Goal: Information Seeking & Learning: Learn about a topic

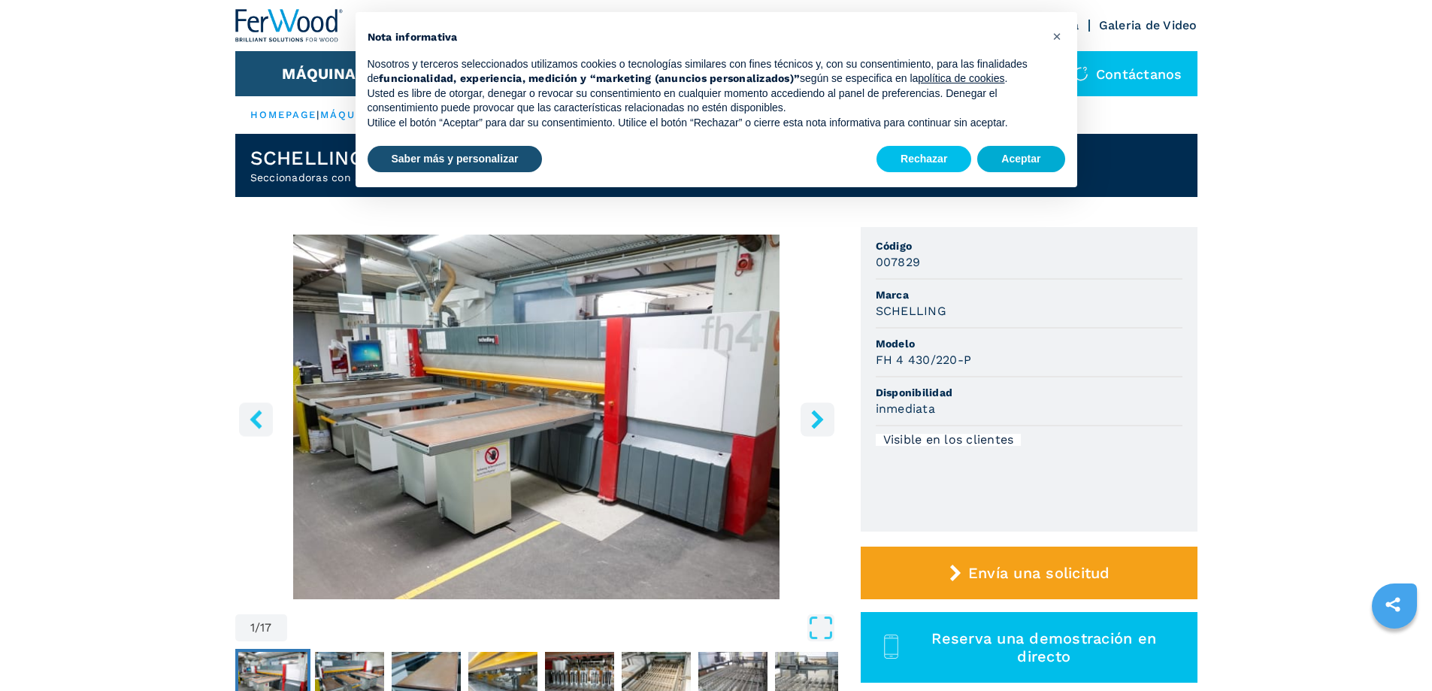
click at [1021, 155] on button "Aceptar" at bounding box center [1020, 159] width 87 height 27
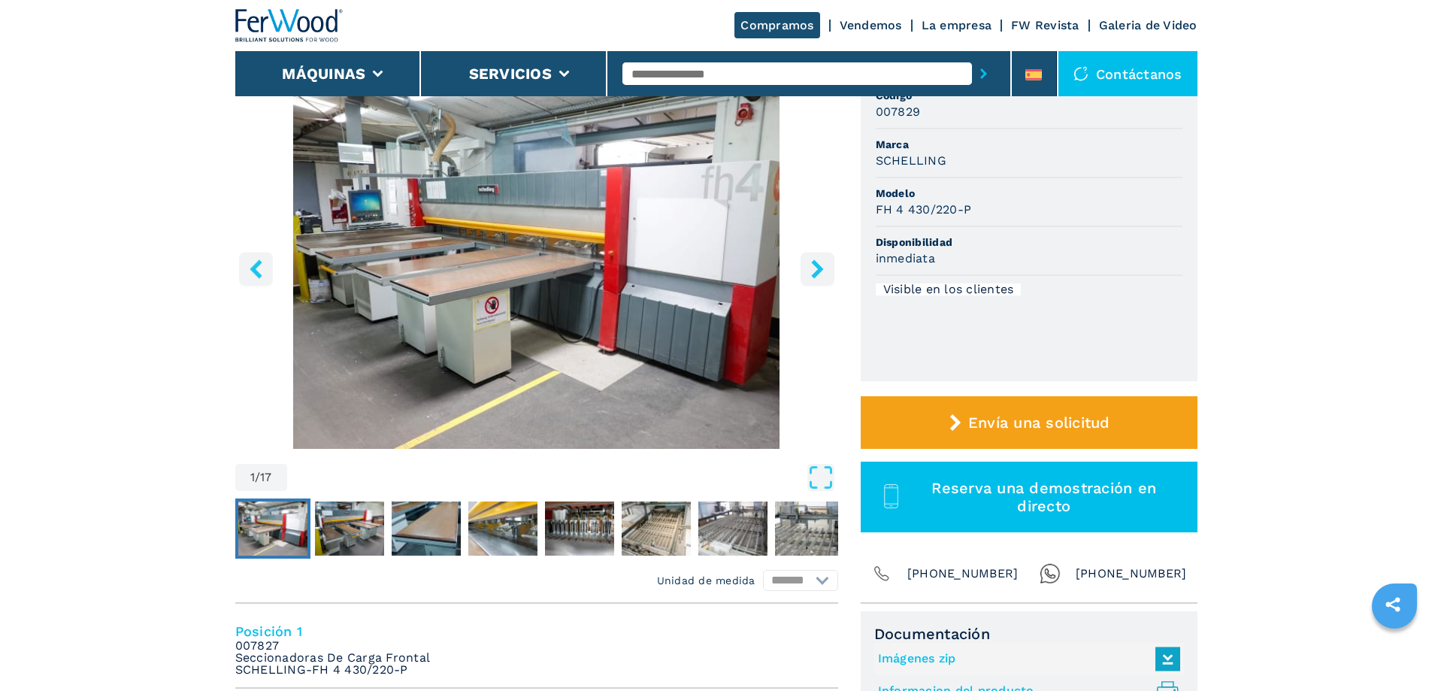
scroll to position [75, 0]
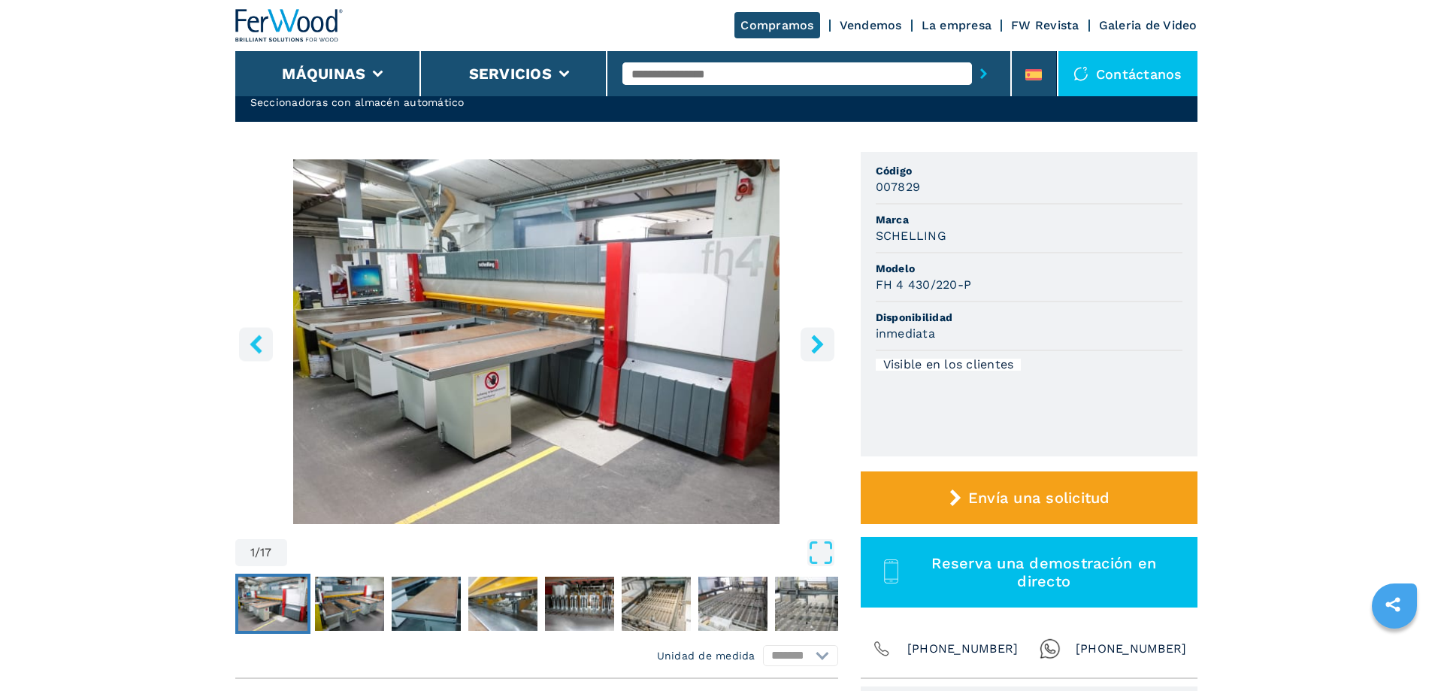
click at [814, 344] on icon "right-button" at bounding box center [817, 344] width 19 height 19
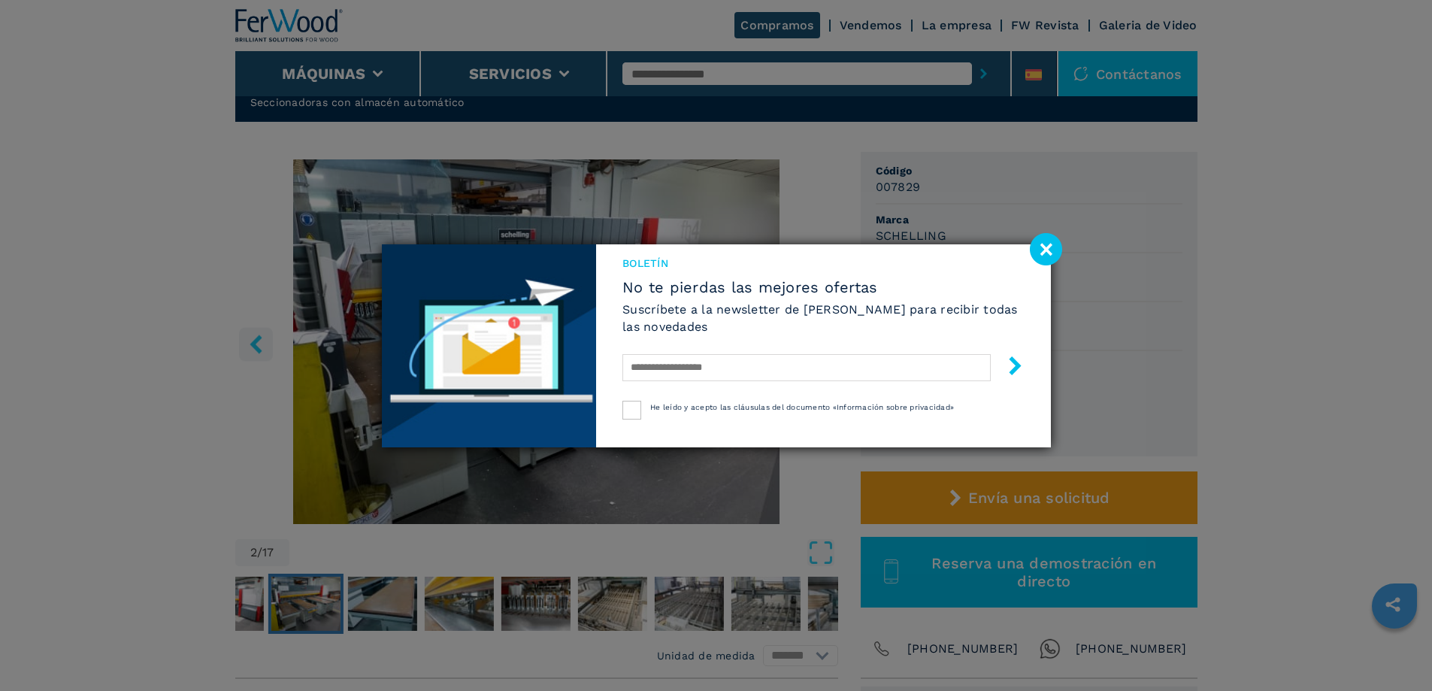
click at [814, 344] on div "Boletín No te pierdas las mejores ofertas Suscríbete a la newsletter de [PERSON…" at bounding box center [823, 323] width 454 height 158
click at [1045, 246] on image at bounding box center [1046, 249] width 32 height 32
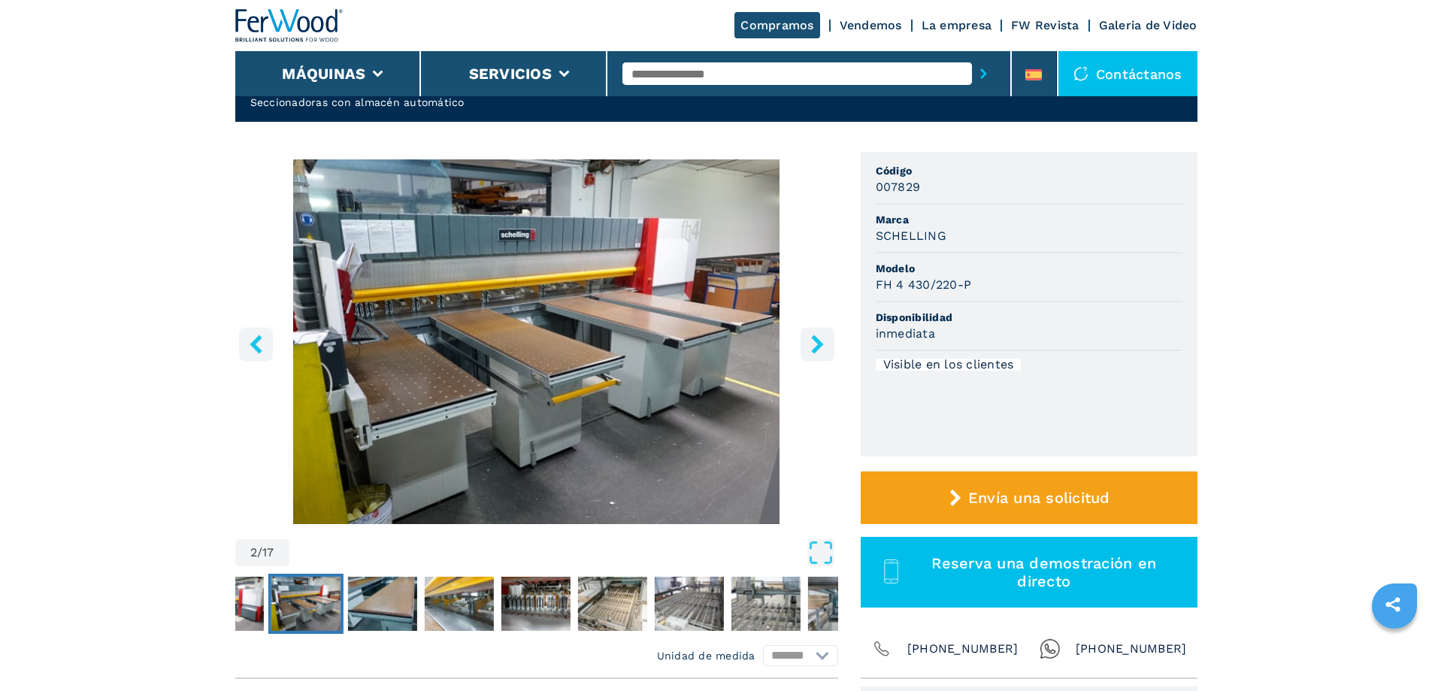
click at [821, 347] on icon "right-button" at bounding box center [817, 344] width 19 height 19
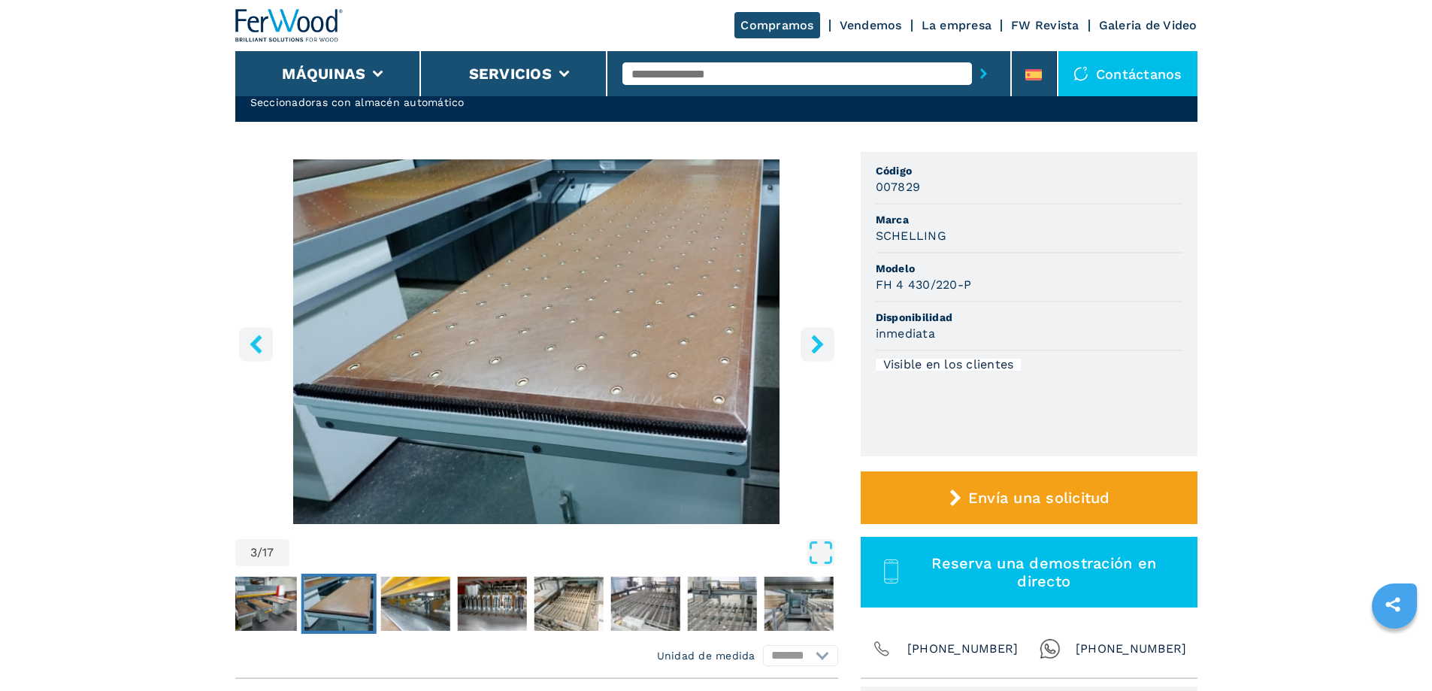
click at [821, 347] on icon "right-button" at bounding box center [817, 344] width 19 height 19
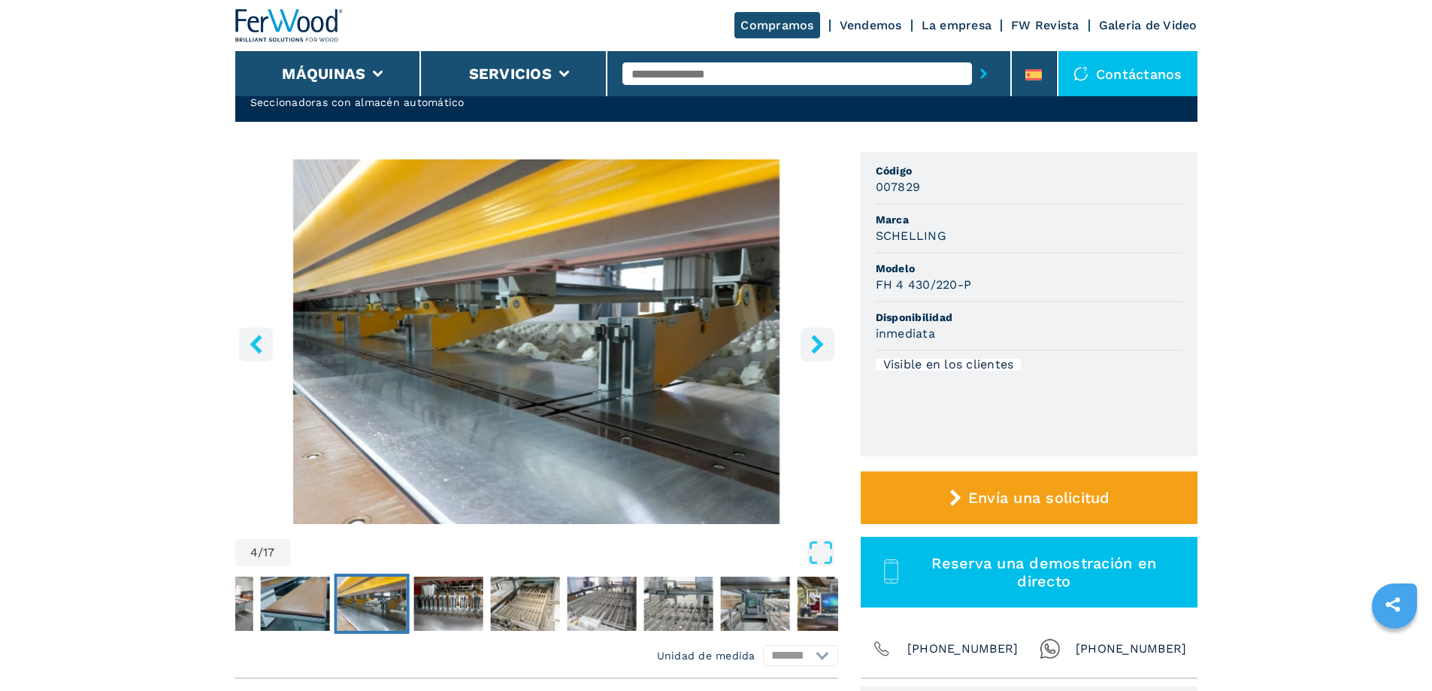
click at [820, 344] on icon "right-button" at bounding box center [817, 344] width 12 height 19
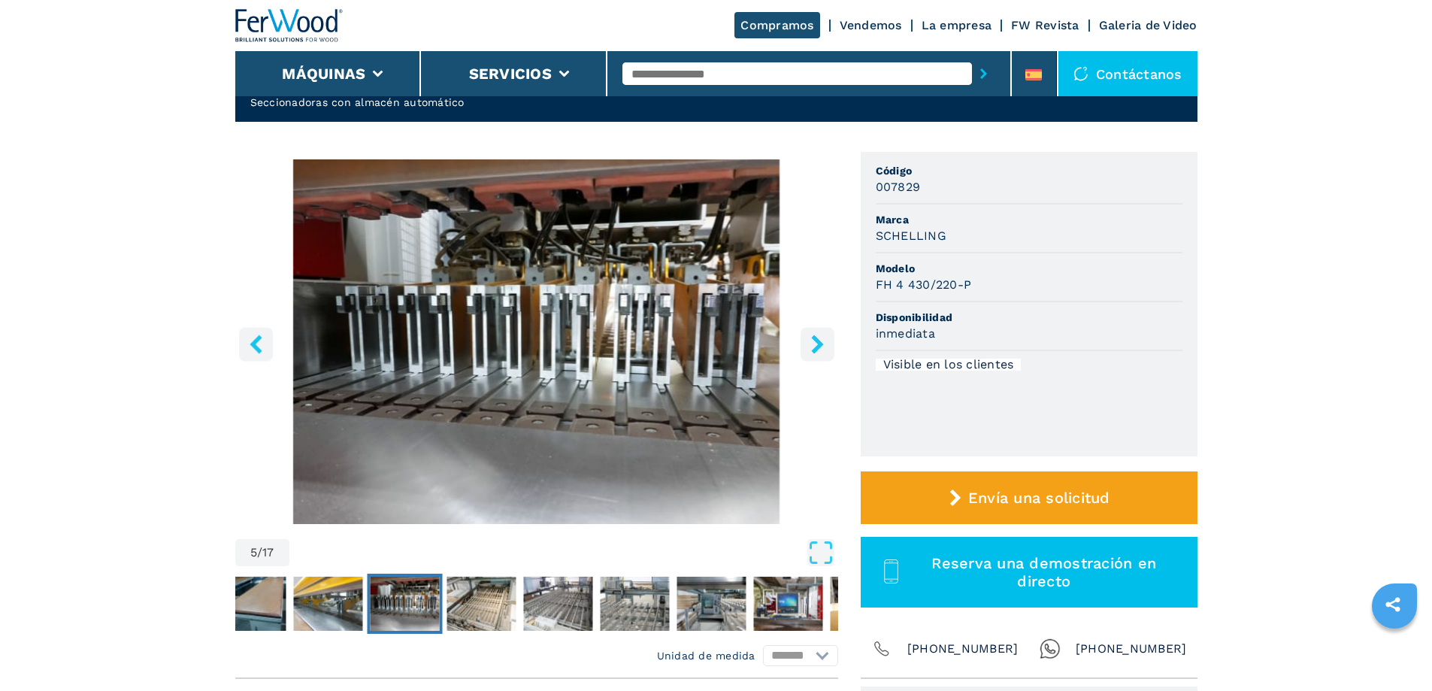
click at [819, 343] on icon "right-button" at bounding box center [817, 344] width 12 height 19
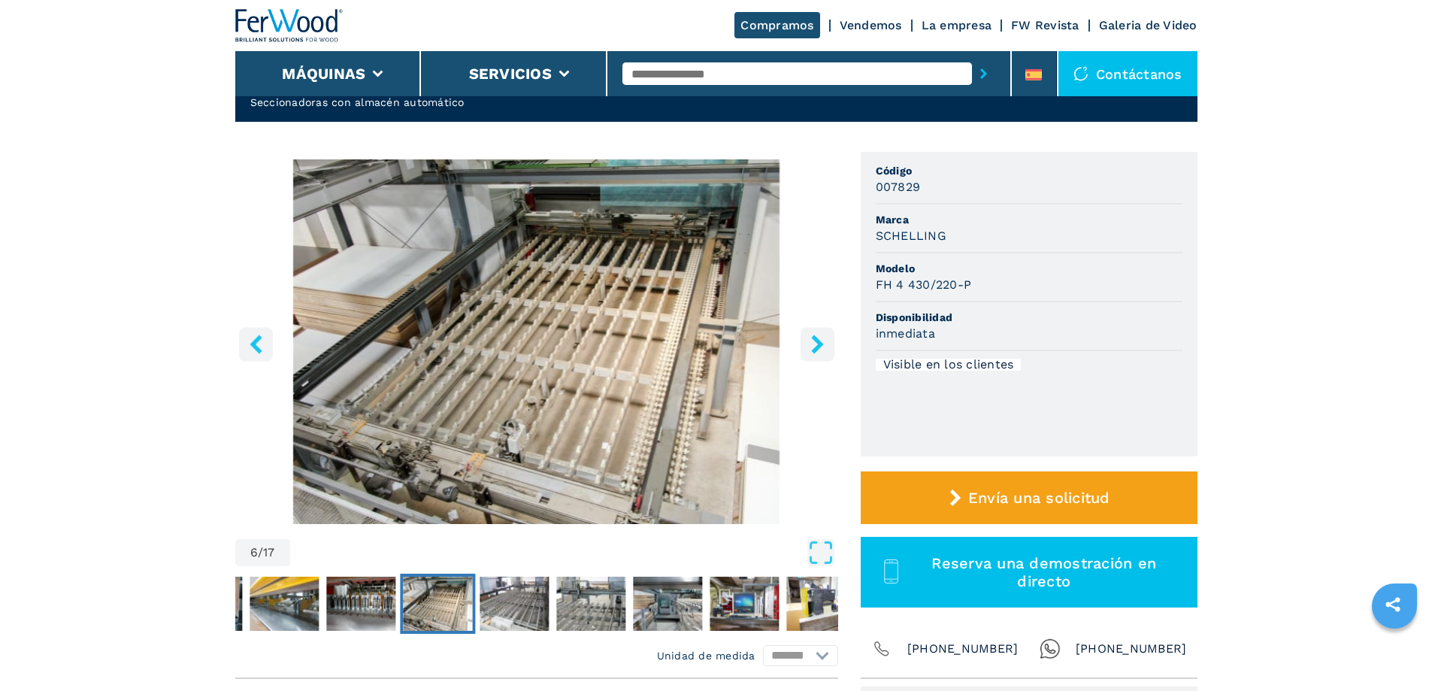
click at [819, 343] on icon "right-button" at bounding box center [817, 344] width 12 height 19
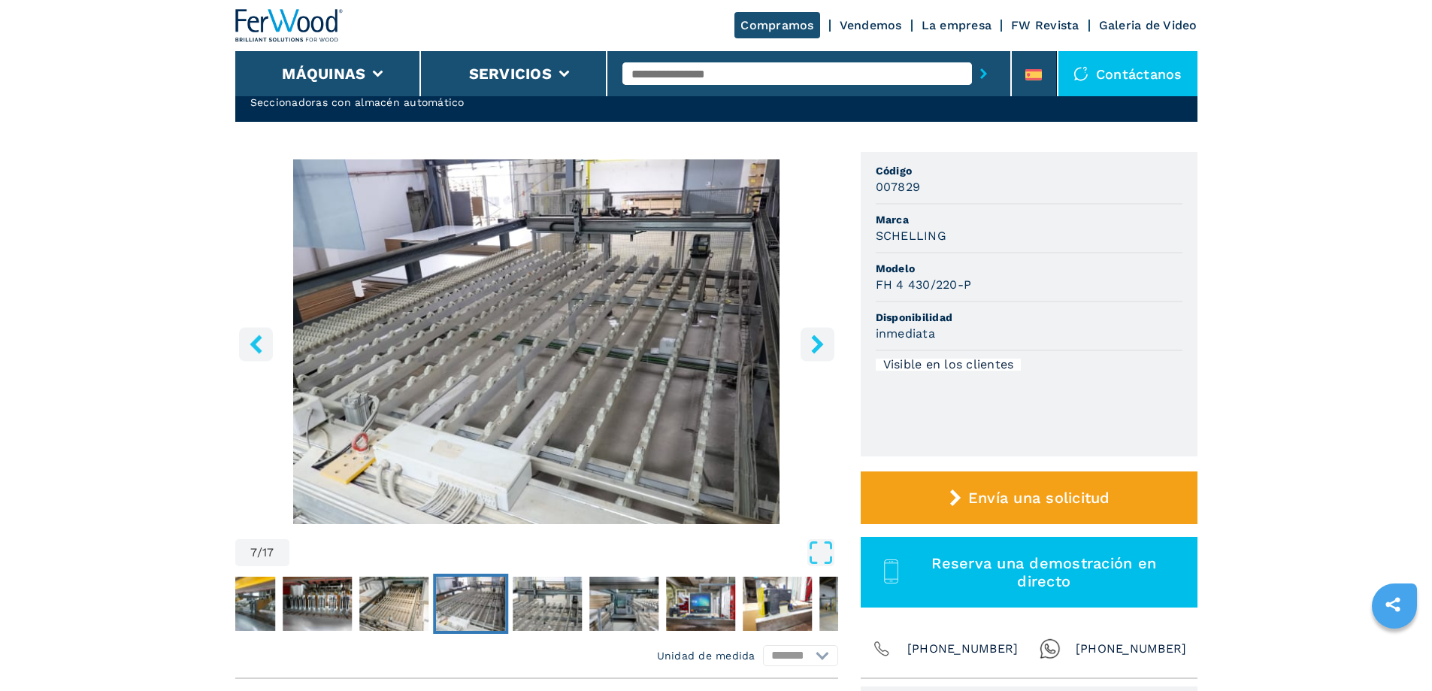
click at [819, 343] on icon "right-button" at bounding box center [817, 344] width 12 height 19
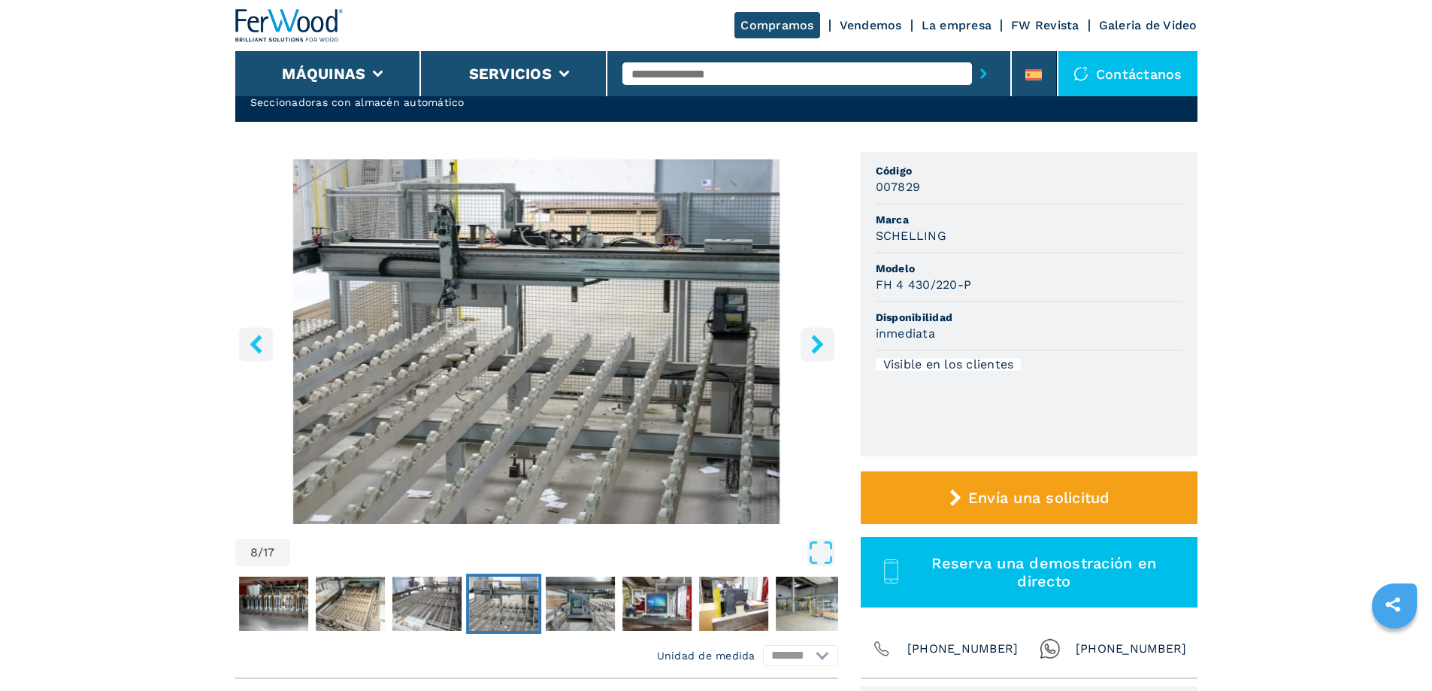
click at [819, 343] on icon "right-button" at bounding box center [817, 344] width 12 height 19
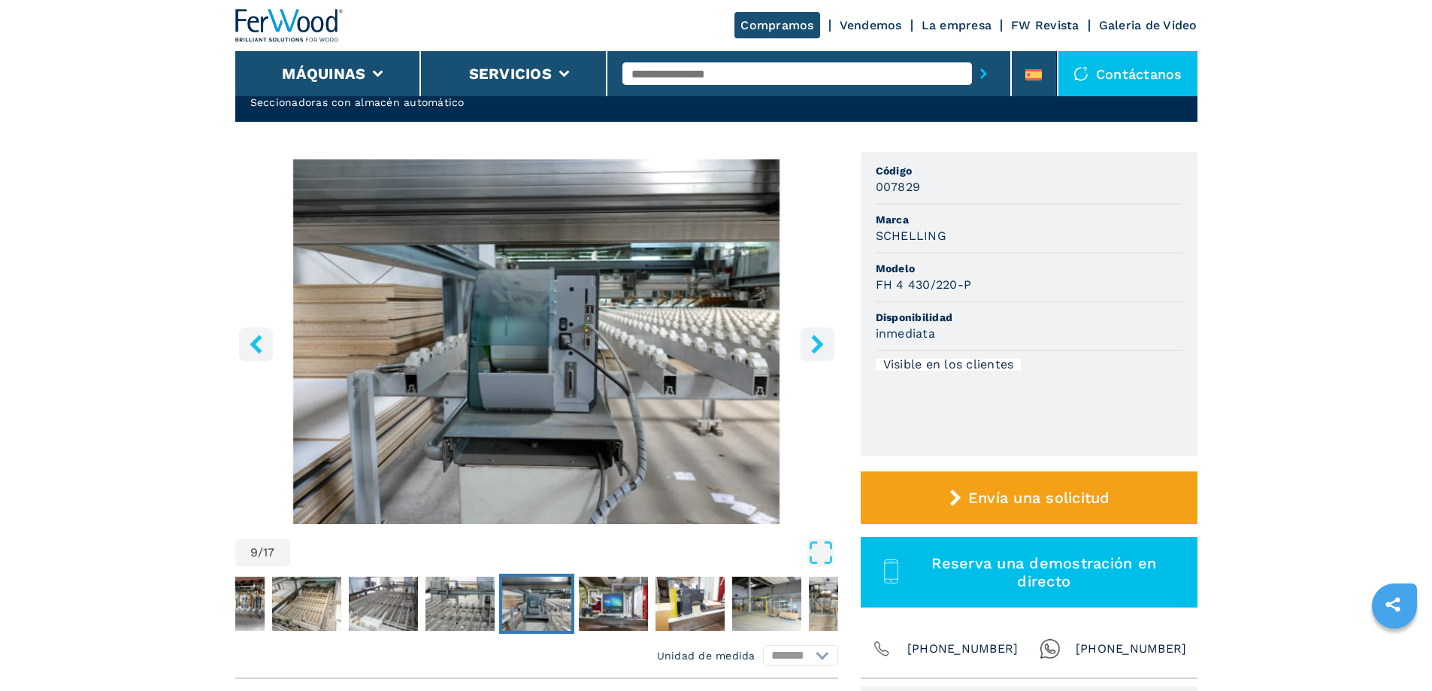
click at [819, 342] on icon "right-button" at bounding box center [817, 344] width 12 height 19
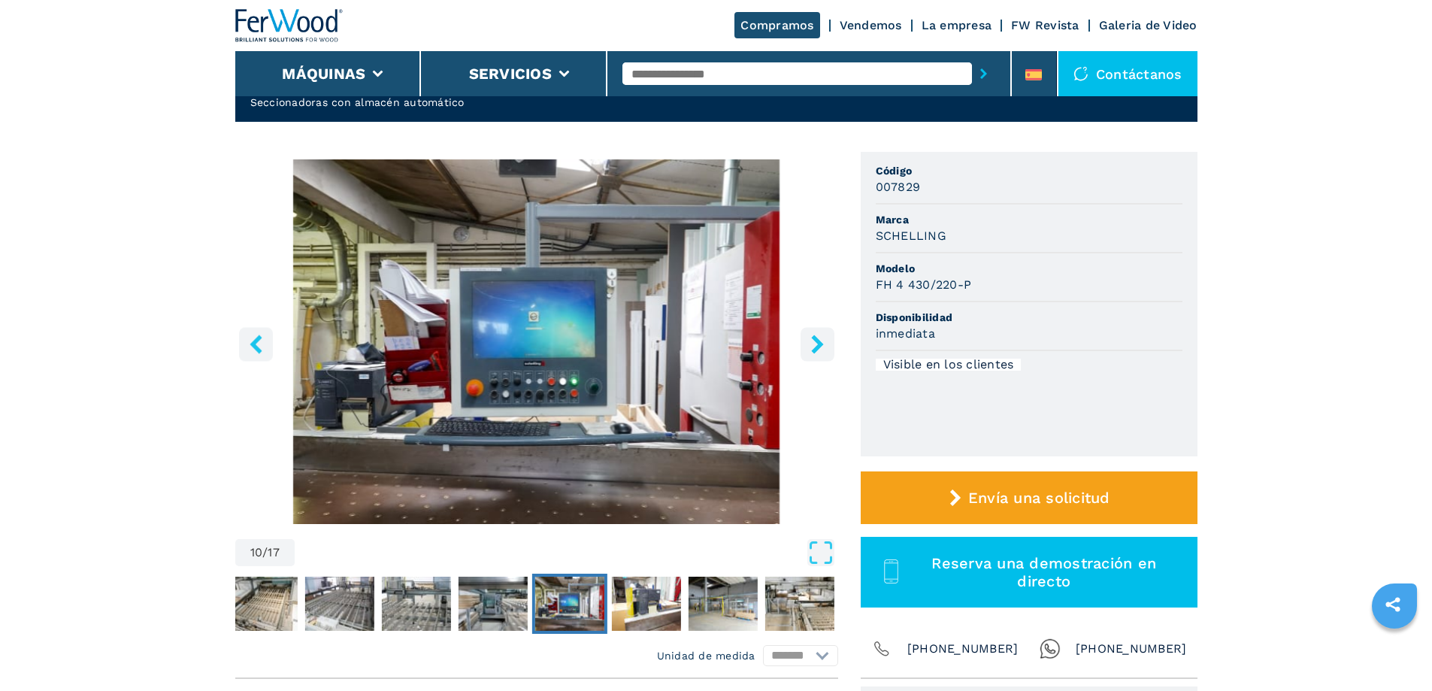
click at [819, 342] on icon "right-button" at bounding box center [817, 344] width 12 height 19
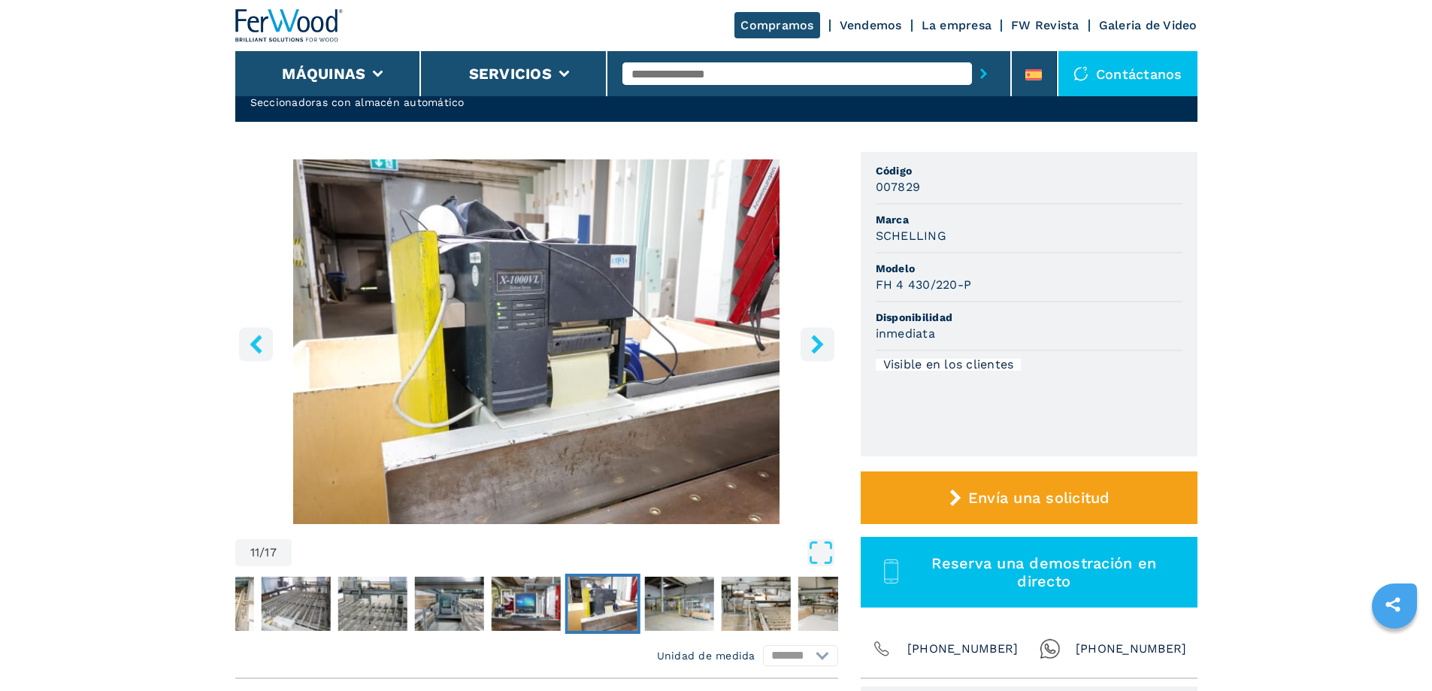
click at [819, 342] on icon "right-button" at bounding box center [817, 344] width 12 height 19
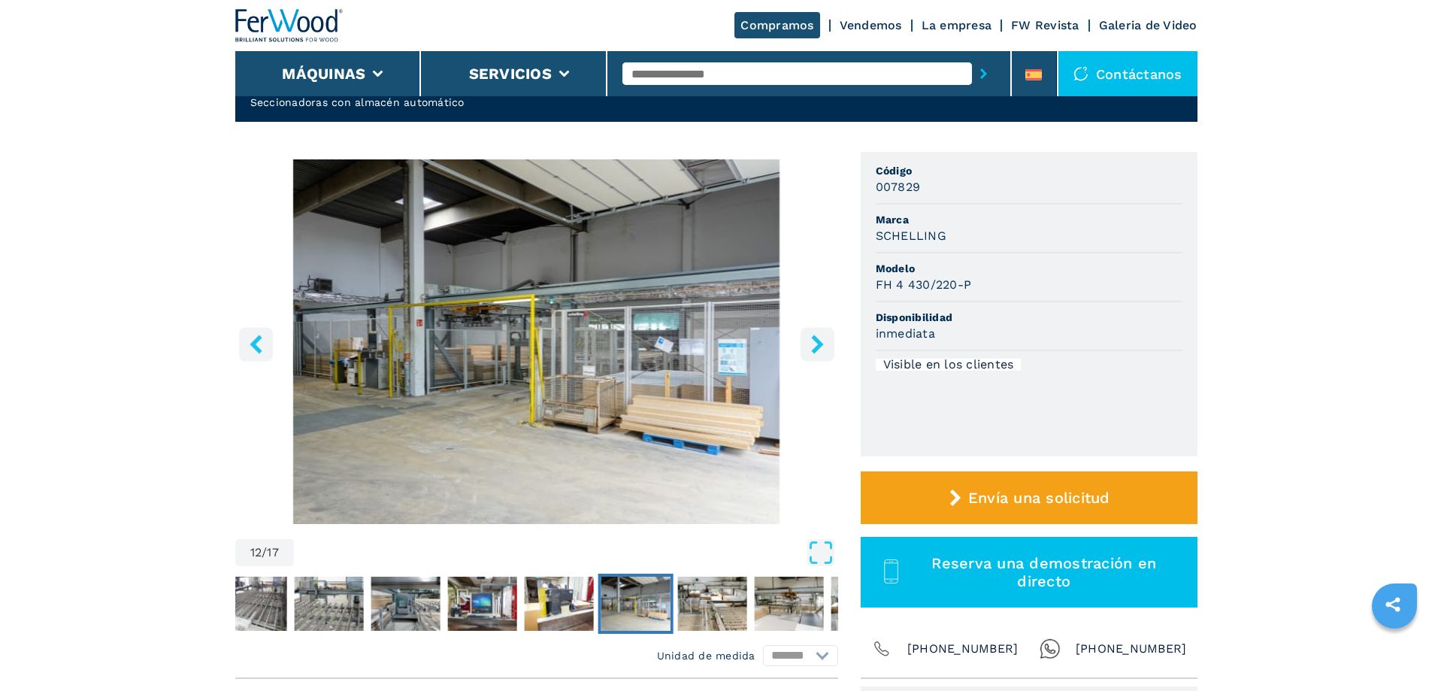
click at [815, 341] on icon "right-button" at bounding box center [817, 344] width 12 height 19
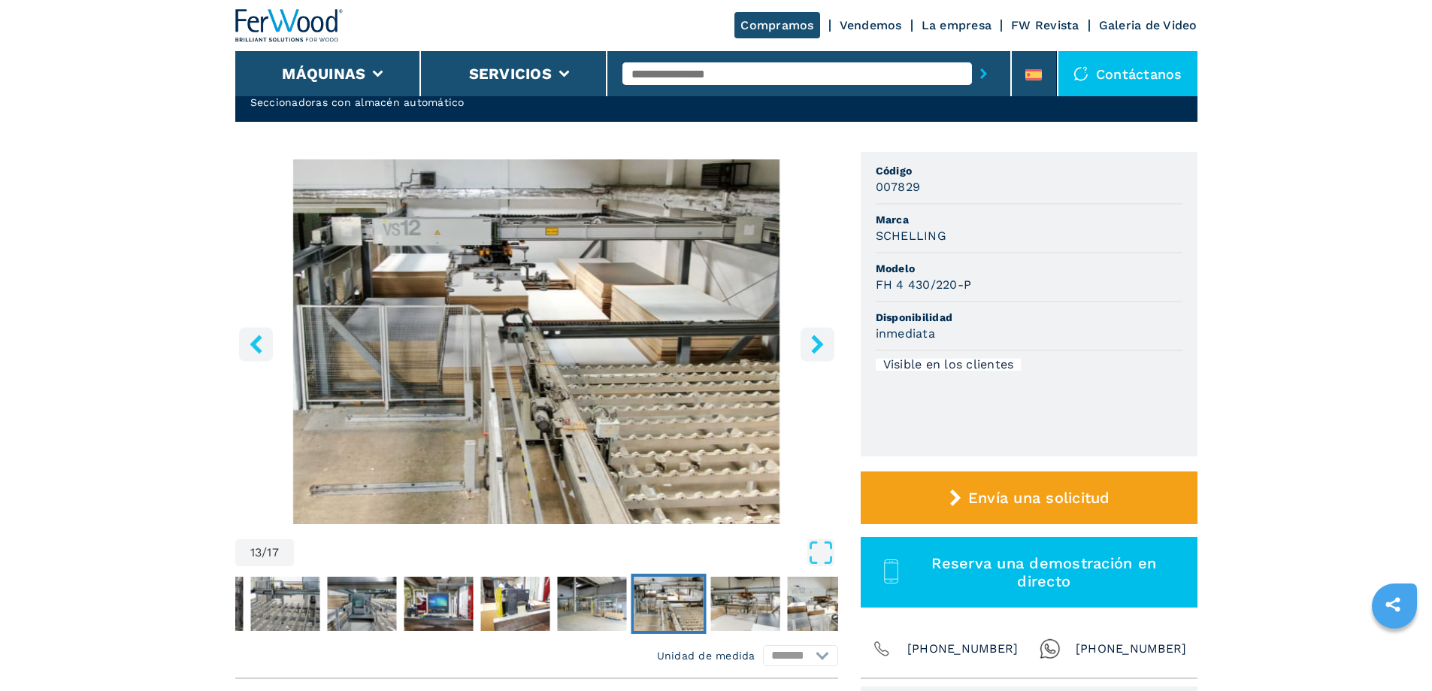
click at [815, 341] on icon "right-button" at bounding box center [817, 344] width 12 height 19
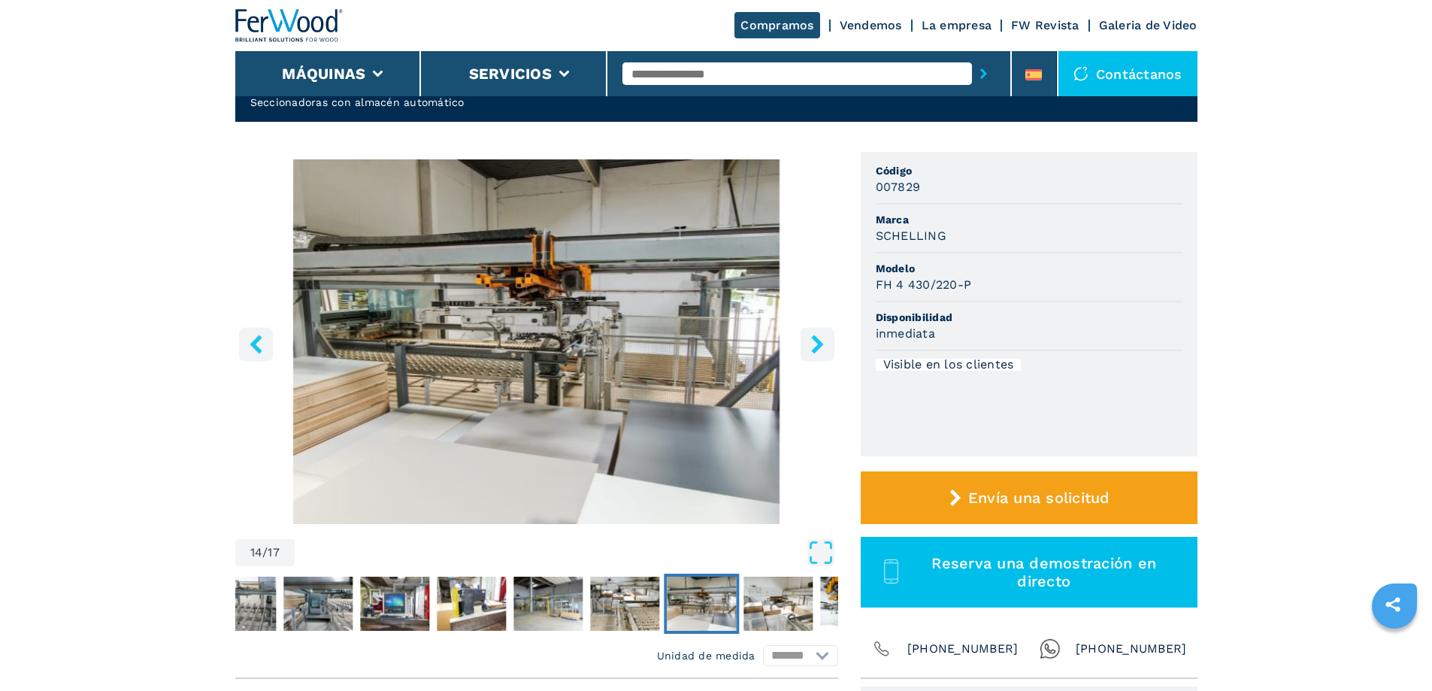
click at [817, 341] on icon "right-button" at bounding box center [817, 344] width 12 height 19
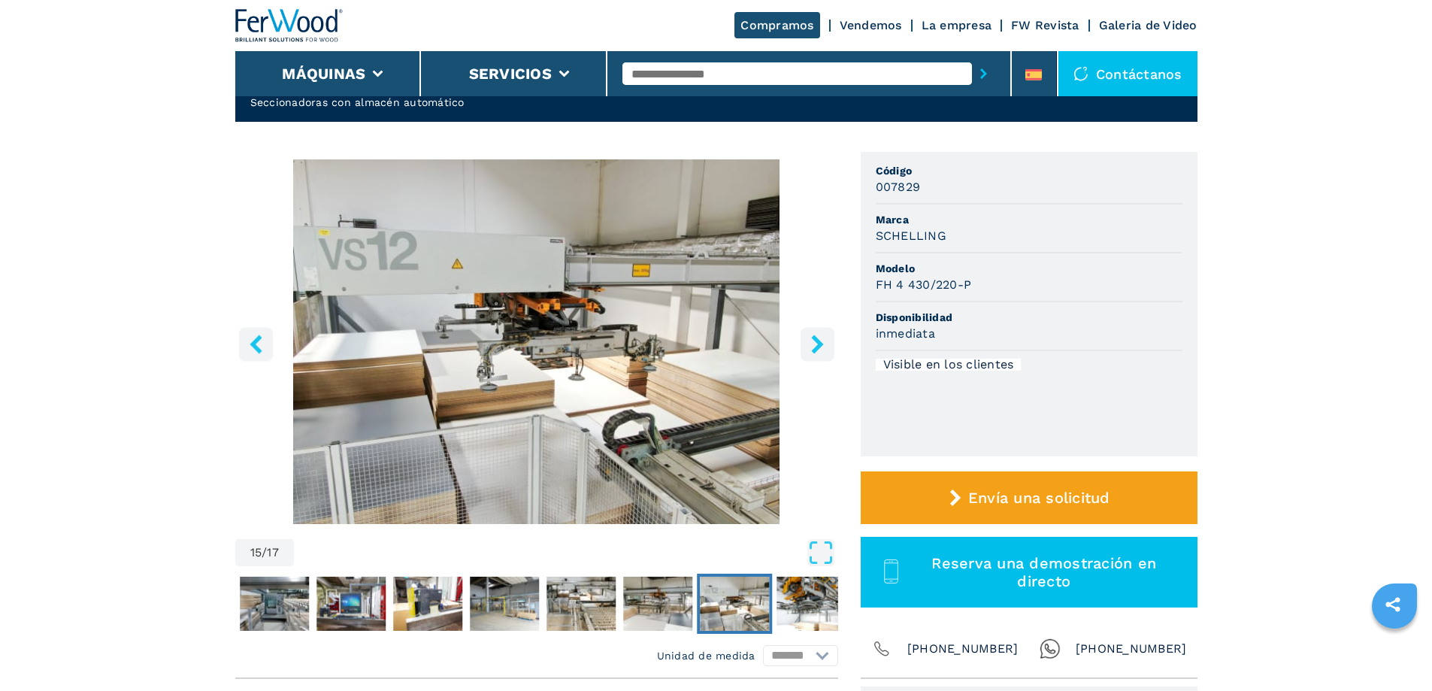
click at [822, 344] on icon "right-button" at bounding box center [817, 344] width 12 height 19
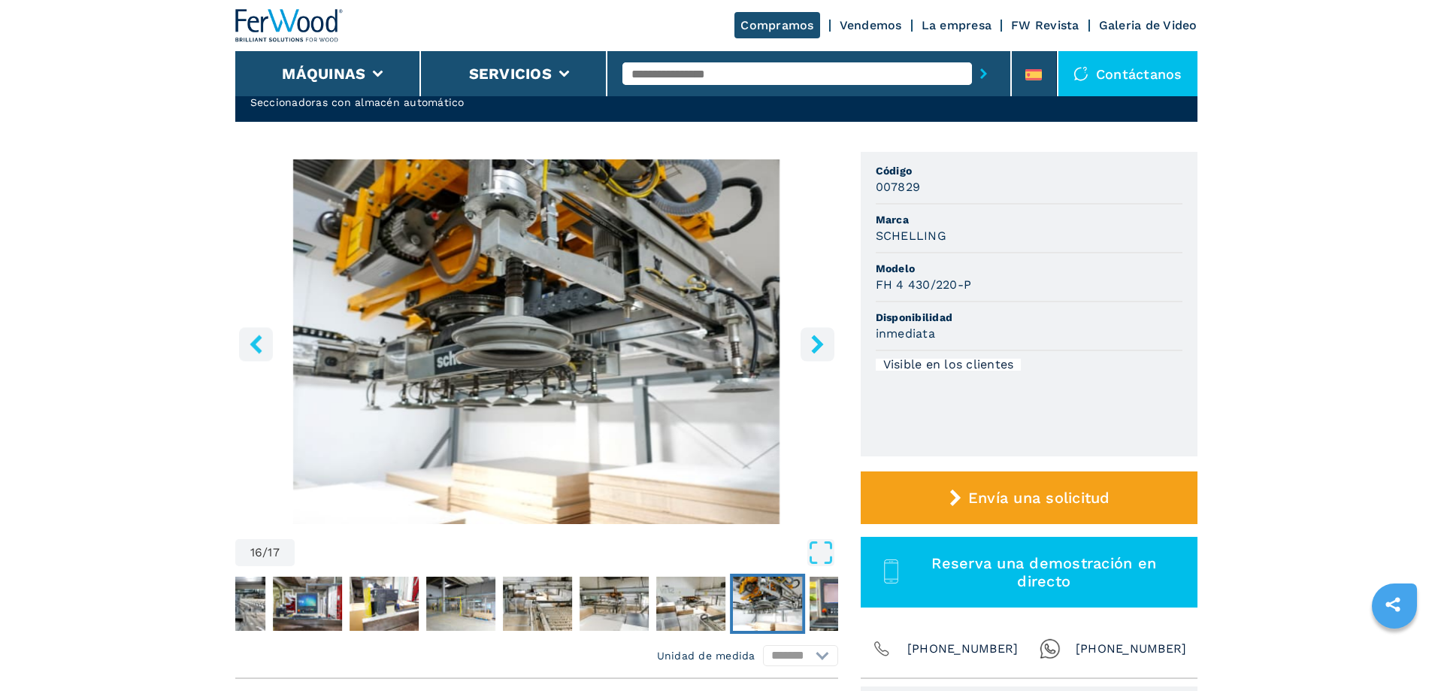
click at [822, 344] on icon "right-button" at bounding box center [817, 344] width 12 height 19
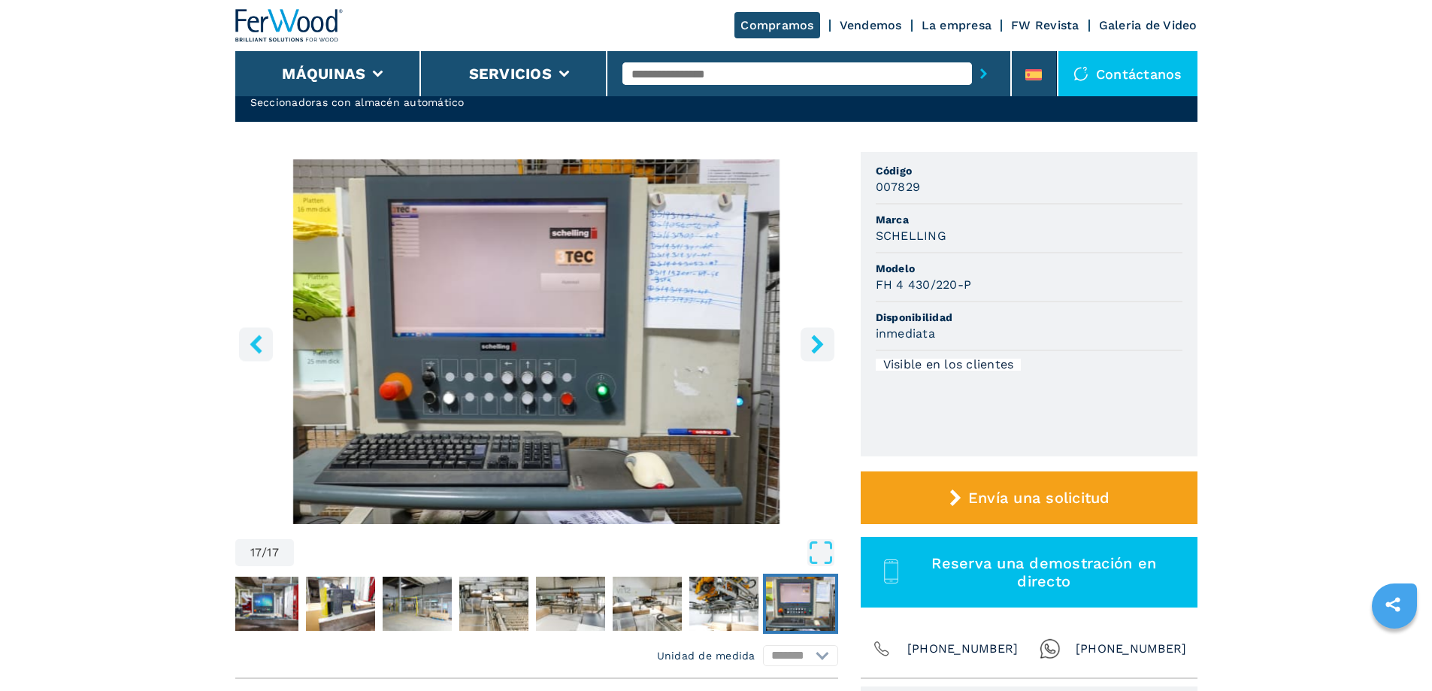
click at [822, 344] on icon "right-button" at bounding box center [817, 344] width 12 height 19
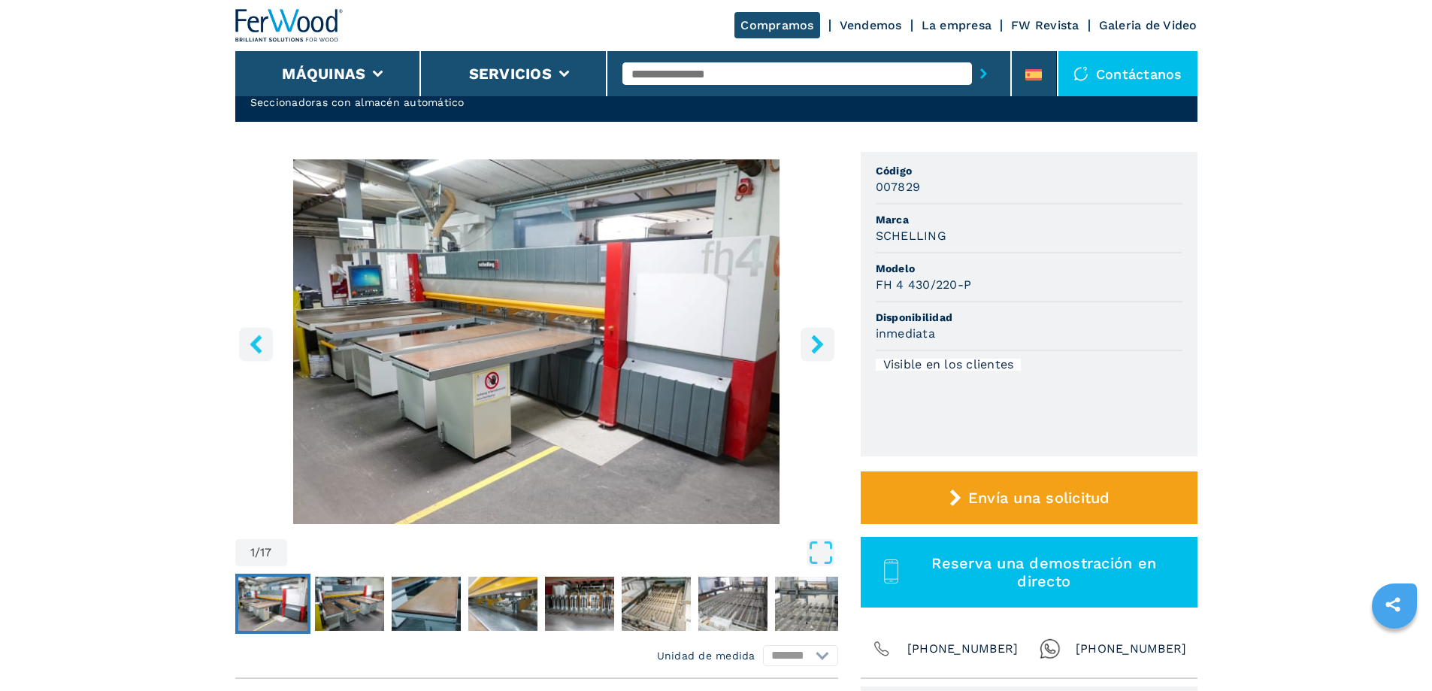
click at [822, 344] on icon "right-button" at bounding box center [817, 344] width 12 height 19
